Goal: Obtain resource: Download file/media

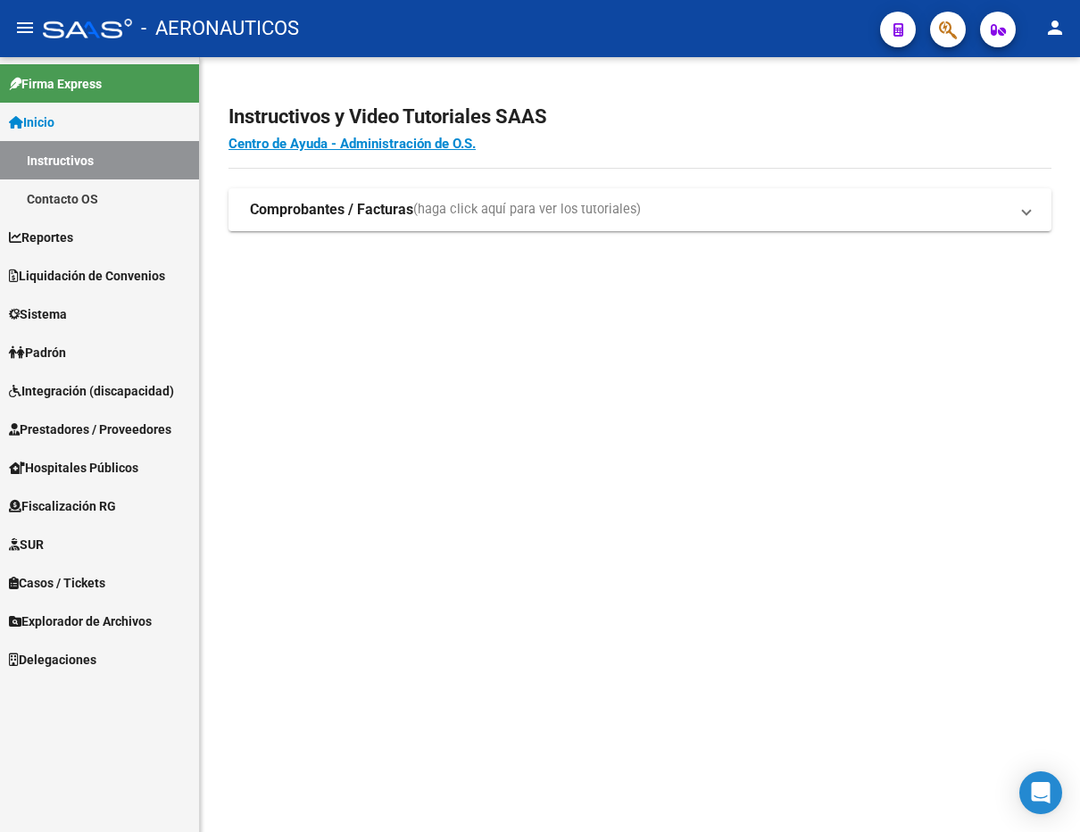
click at [84, 282] on span "Liquidación de Convenios" at bounding box center [87, 276] width 156 height 20
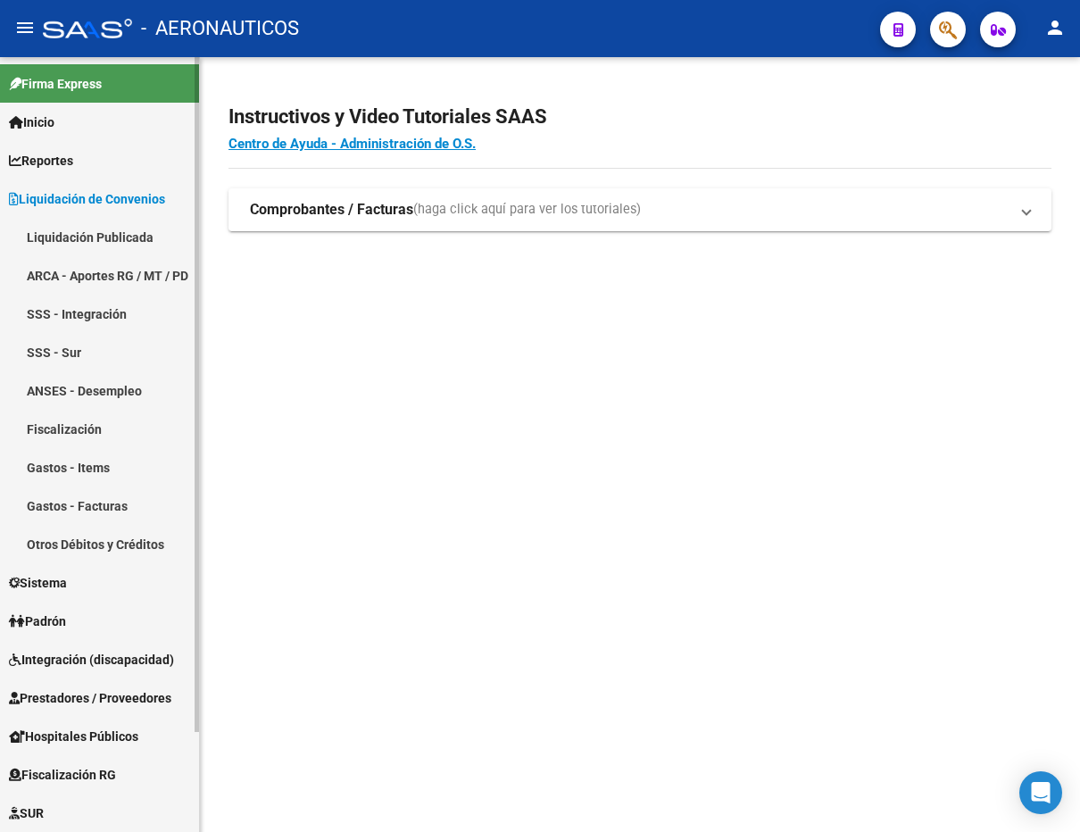
click at [99, 240] on link "Liquidación Publicada" at bounding box center [99, 237] width 199 height 38
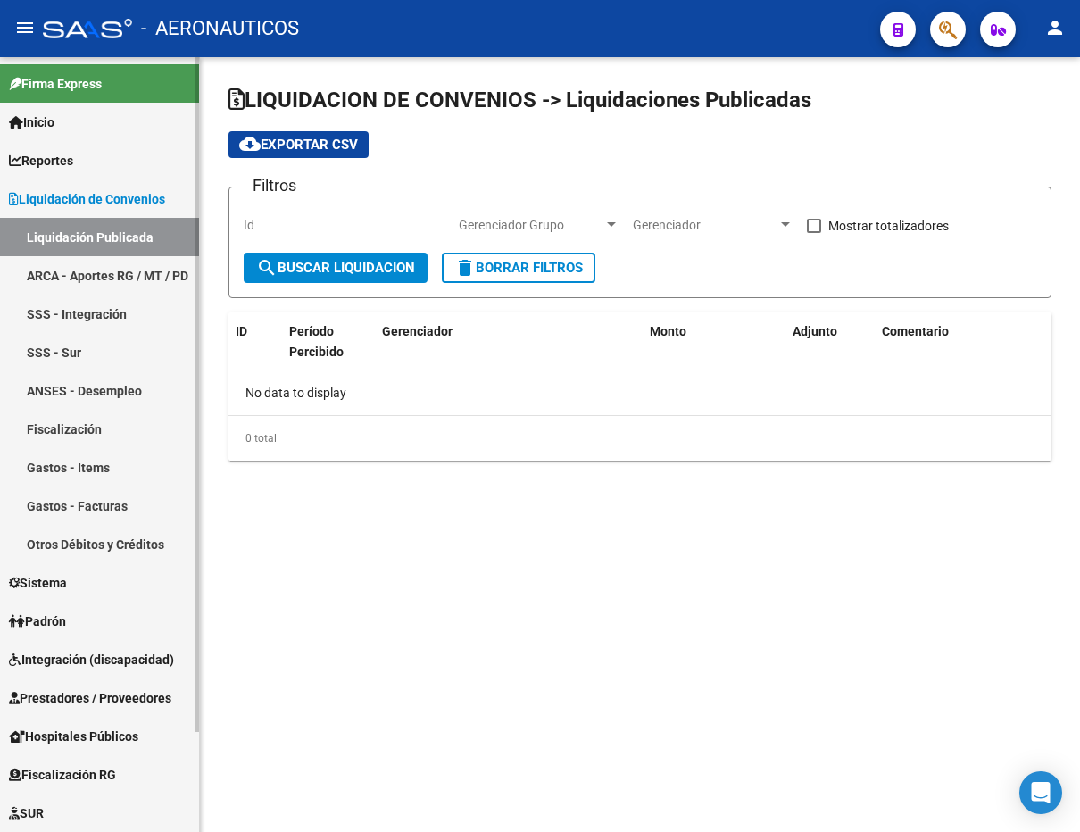
checkbox input "true"
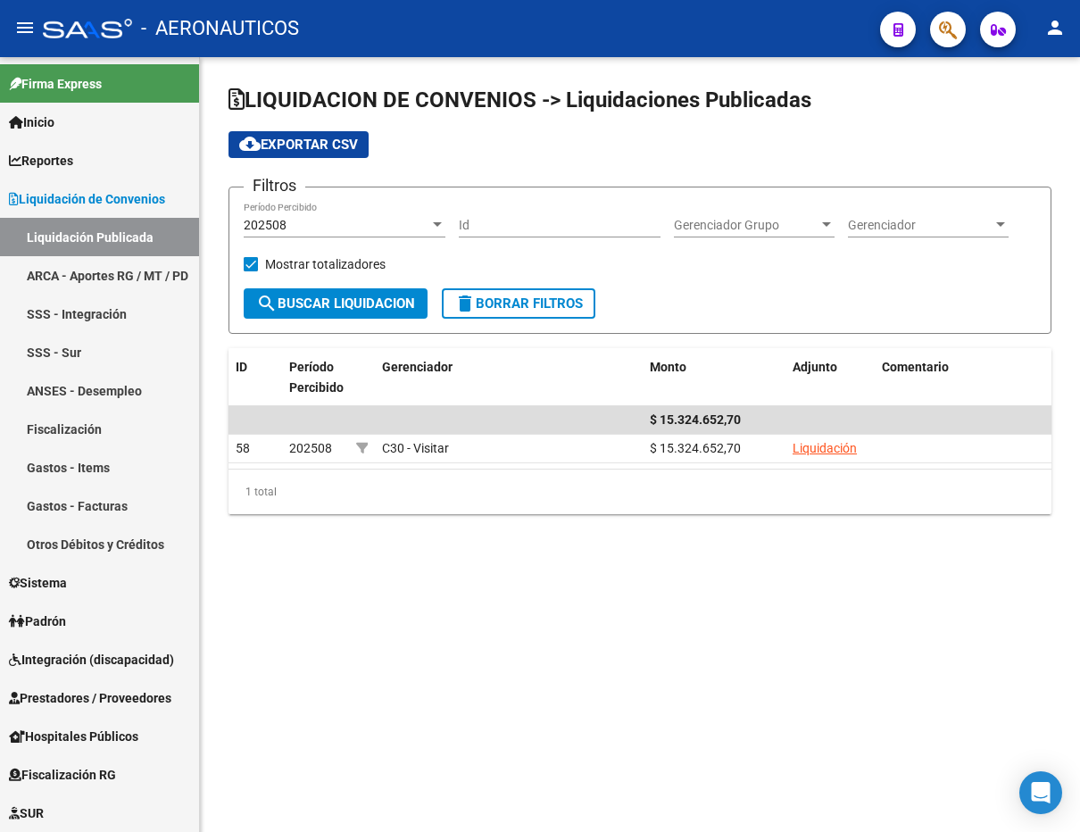
click at [312, 146] on span "cloud_download Exportar CSV" at bounding box center [298, 145] width 119 height 16
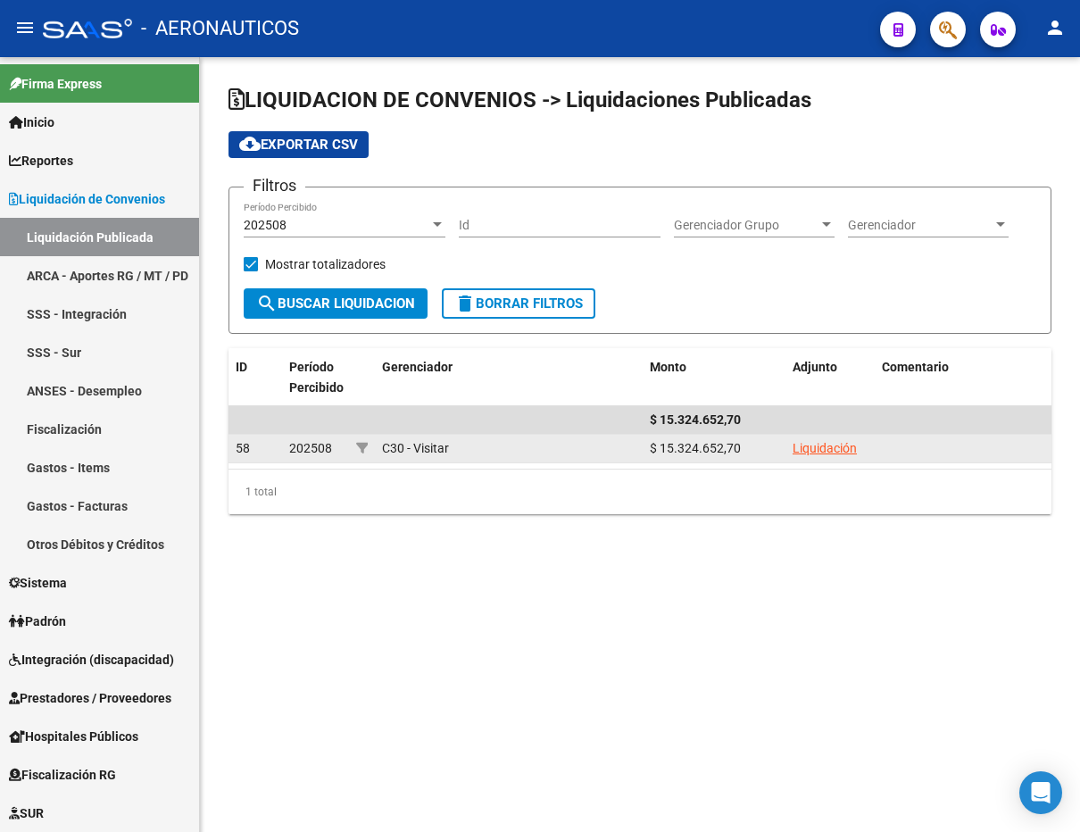
click at [811, 445] on link "Liquidación" at bounding box center [825, 448] width 64 height 14
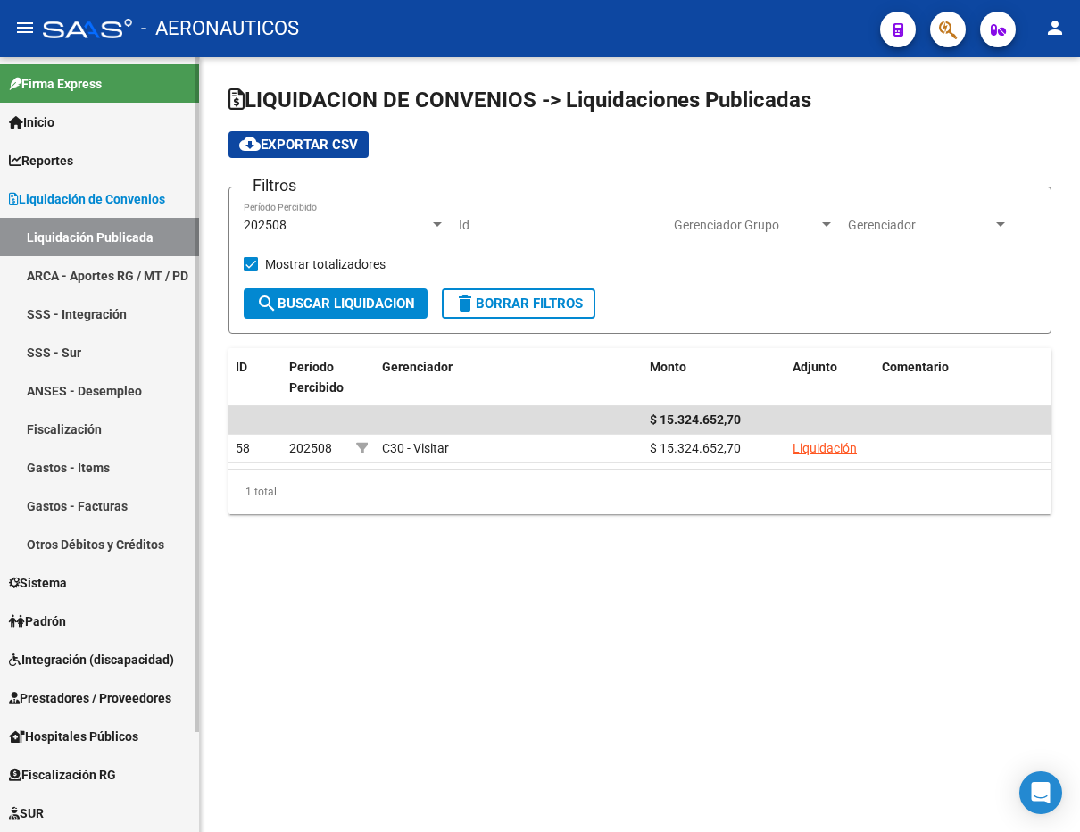
click at [112, 268] on link "ARCA - Aportes RG / MT / PD" at bounding box center [99, 275] width 199 height 38
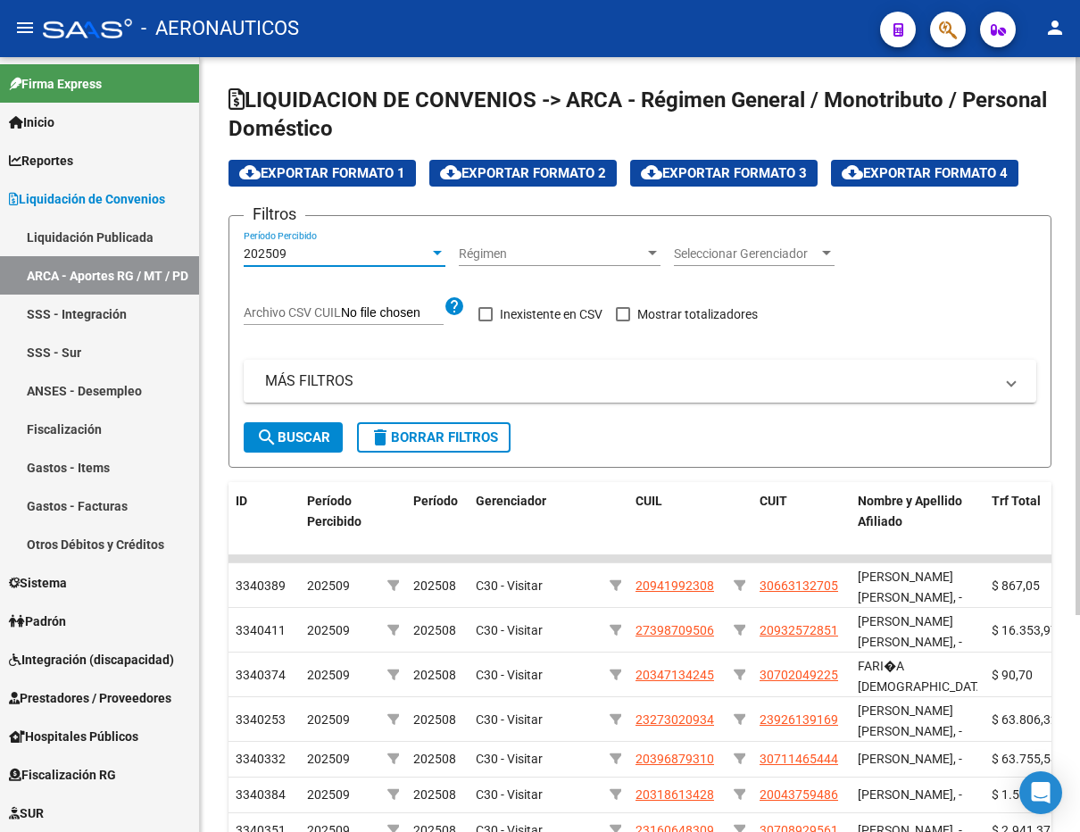
click at [379, 246] on div "202509" at bounding box center [337, 253] width 186 height 15
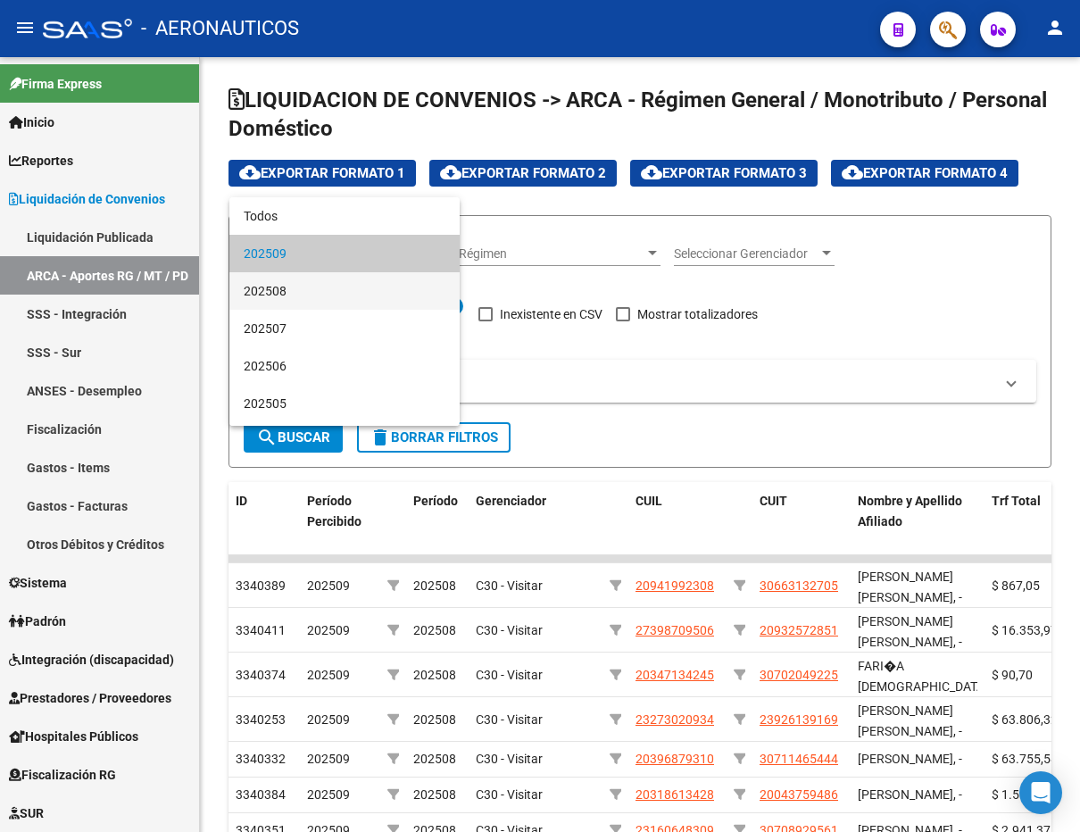
click at [312, 287] on span "202508" at bounding box center [345, 290] width 202 height 37
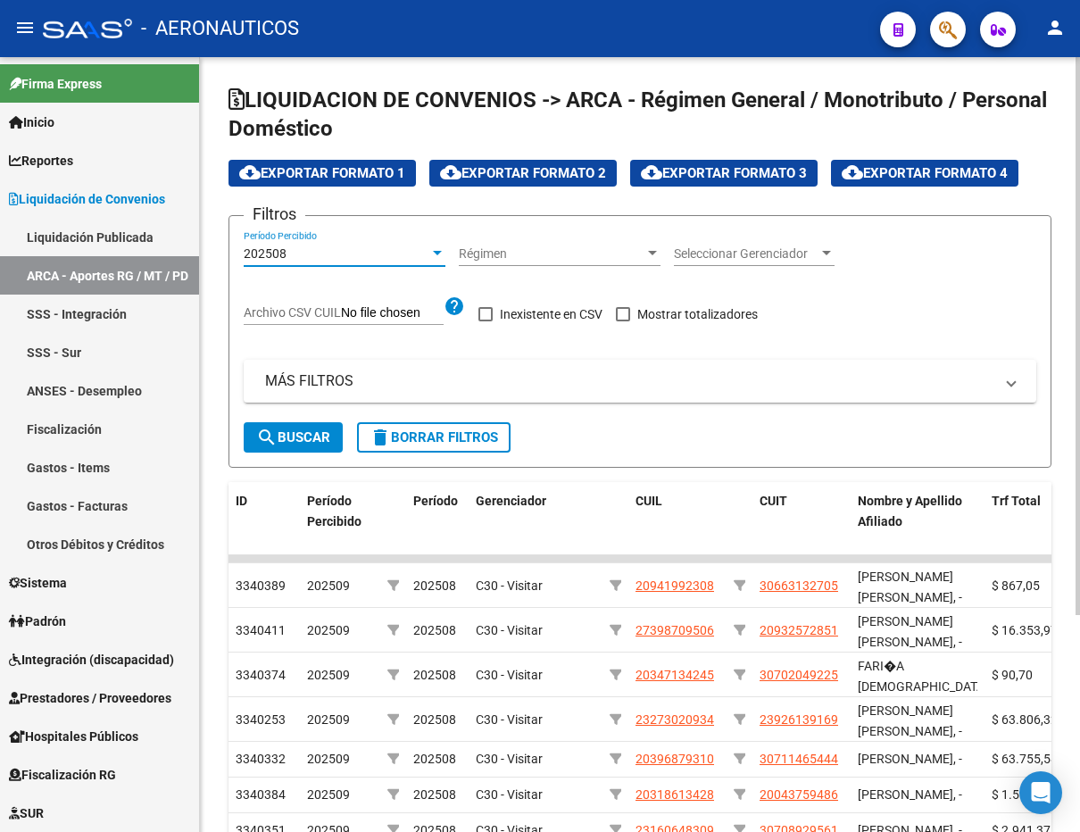
click at [288, 439] on span "search Buscar" at bounding box center [293, 437] width 74 height 16
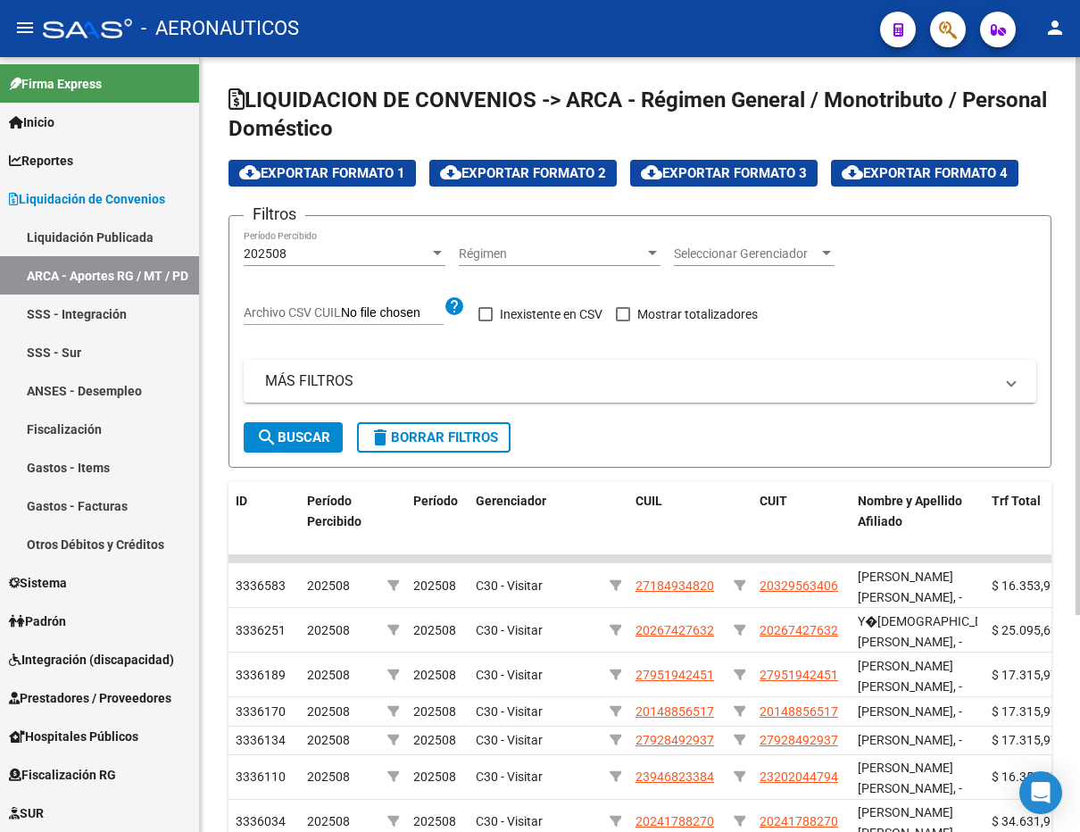
click at [975, 171] on span "cloud_download Exportar Formato 4" at bounding box center [925, 173] width 166 height 16
